Goal: Information Seeking & Learning: Learn about a topic

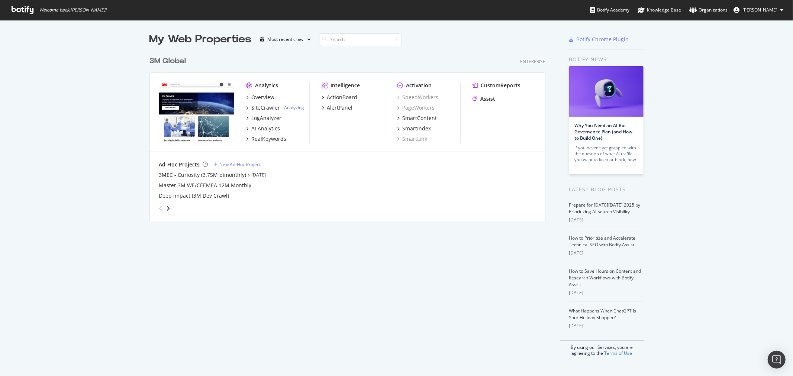
scroll to position [370, 781]
click at [166, 60] on div "3M Global" at bounding box center [167, 61] width 36 height 11
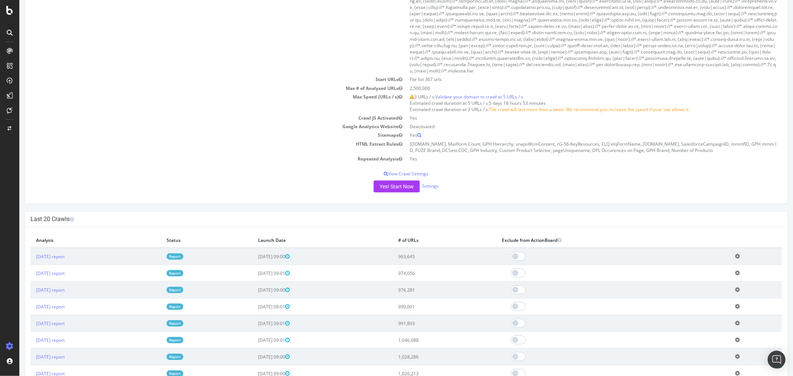
scroll to position [289, 0]
click at [64, 254] on link "2025 Oct. 5th report" at bounding box center [50, 256] width 29 height 6
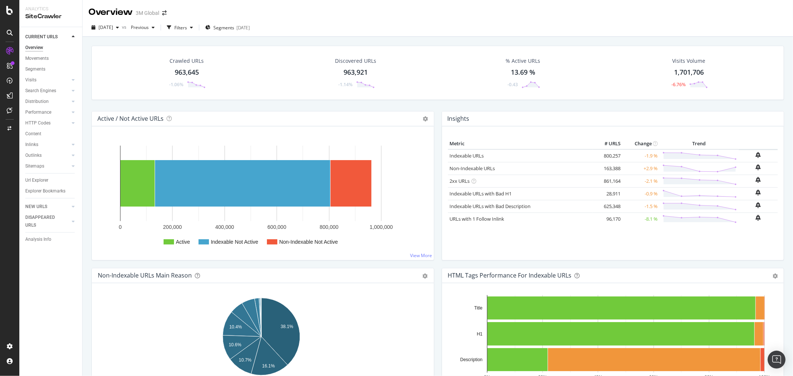
click at [48, 215] on div "DISAPPEARED URLS" at bounding box center [44, 222] width 38 height 16
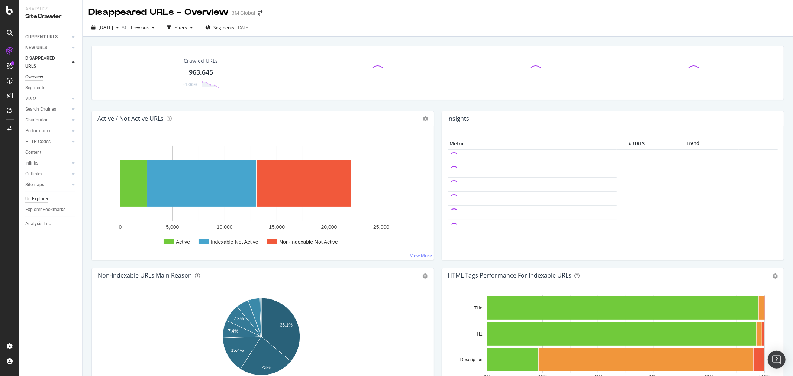
click at [36, 197] on div "Url Explorer" at bounding box center [36, 199] width 23 height 8
